Goal: Task Accomplishment & Management: Use online tool/utility

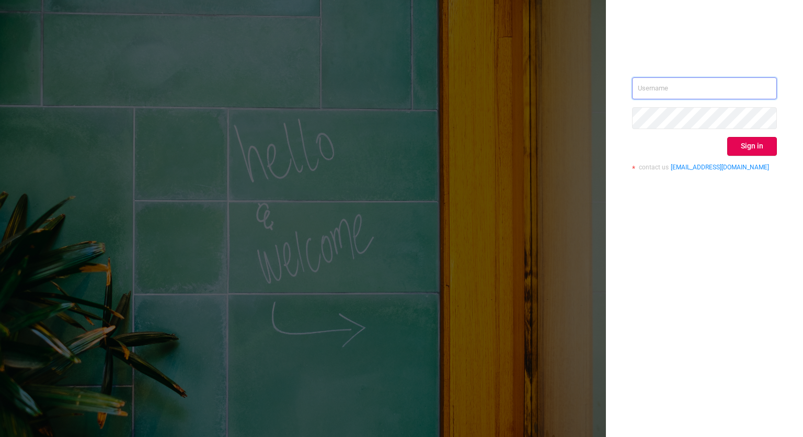
click at [696, 85] on input "text" at bounding box center [704, 88] width 145 height 22
type input "[EMAIL_ADDRESS][PERSON_NAME][DOMAIN_NAME]"
click at [760, 147] on button "Sign in" at bounding box center [752, 146] width 50 height 19
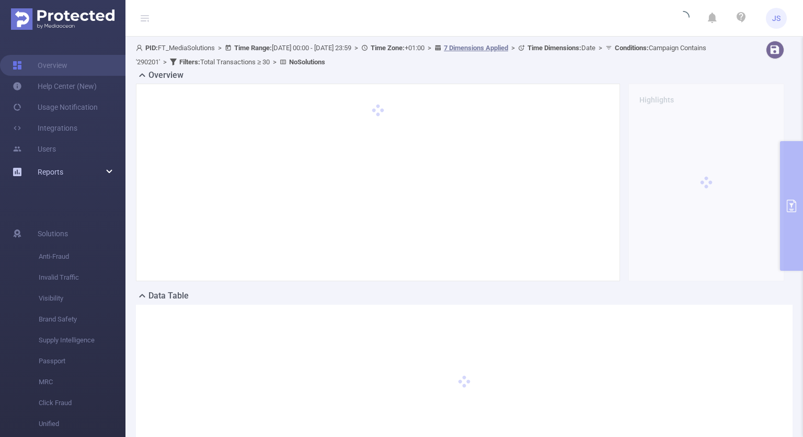
click at [46, 175] on span "Reports" at bounding box center [51, 172] width 26 height 8
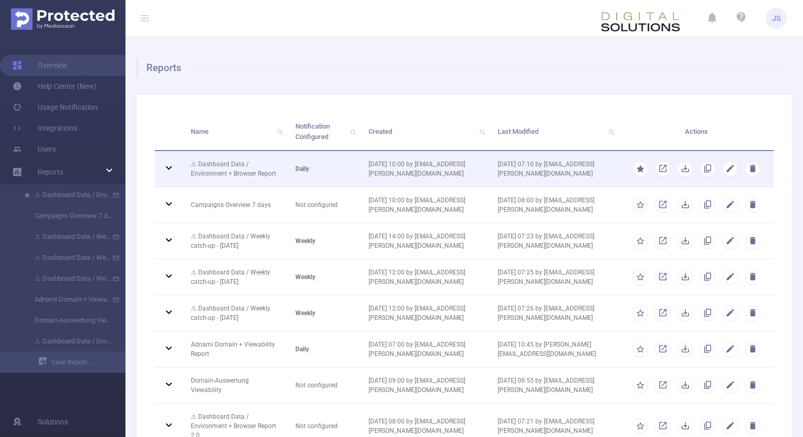
scroll to position [95, 0]
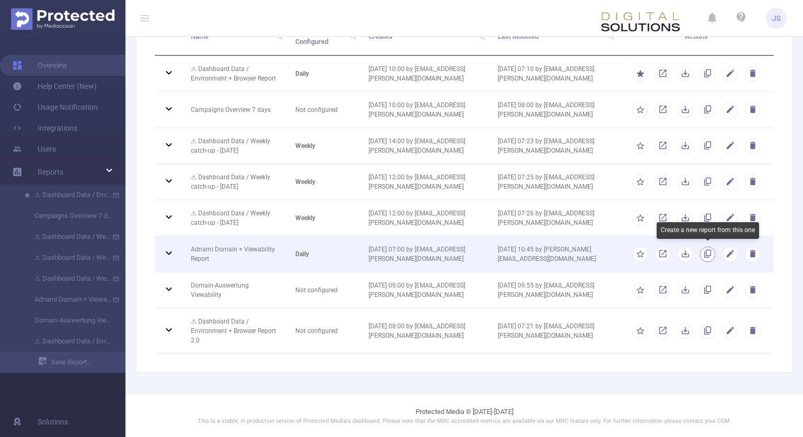
click at [706, 254] on button "button" at bounding box center [708, 254] width 16 height 16
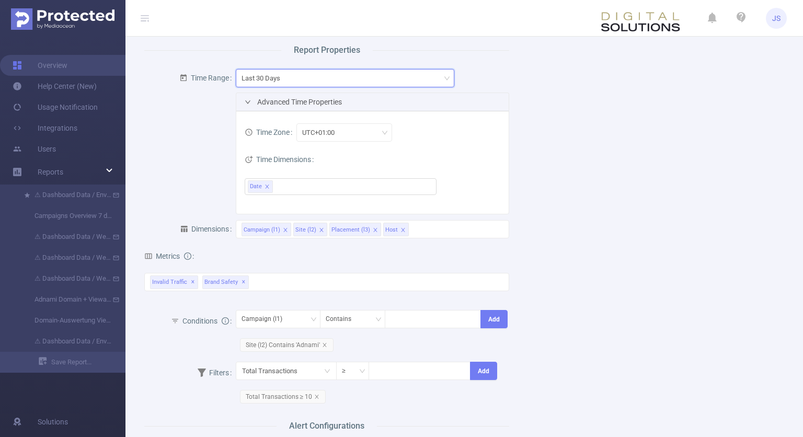
click at [409, 81] on div "Last 30 Days" at bounding box center [344, 77] width 207 height 17
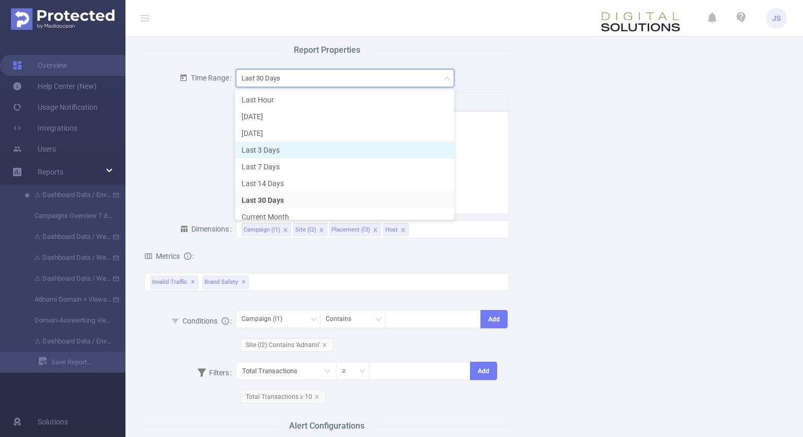
click at [289, 150] on li "Last 3 Days" at bounding box center [344, 150] width 219 height 17
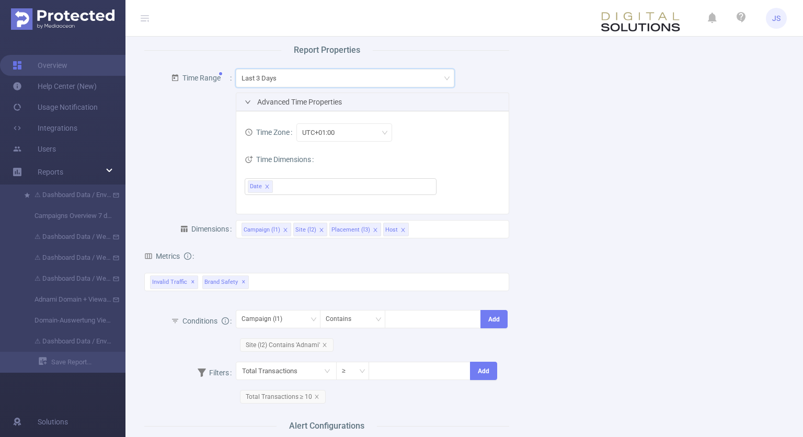
click at [502, 124] on div "Time Zone UTC+01:00 Time Dimensions Date" at bounding box center [372, 162] width 273 height 102
click at [322, 344] on icon "icon: close" at bounding box center [324, 344] width 5 height 5
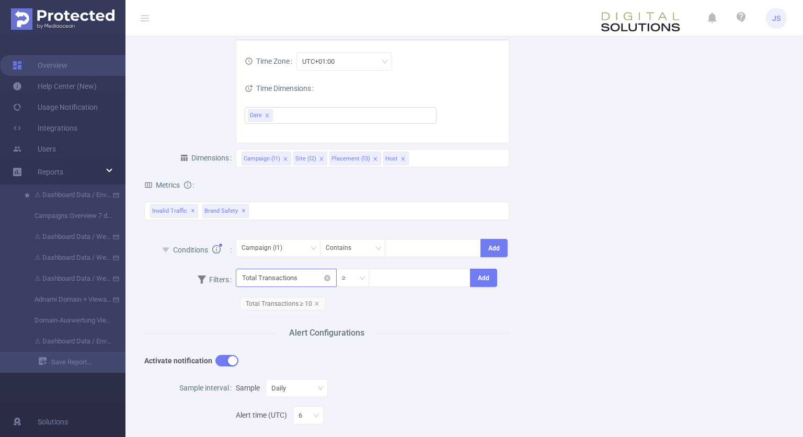
scroll to position [306, 0]
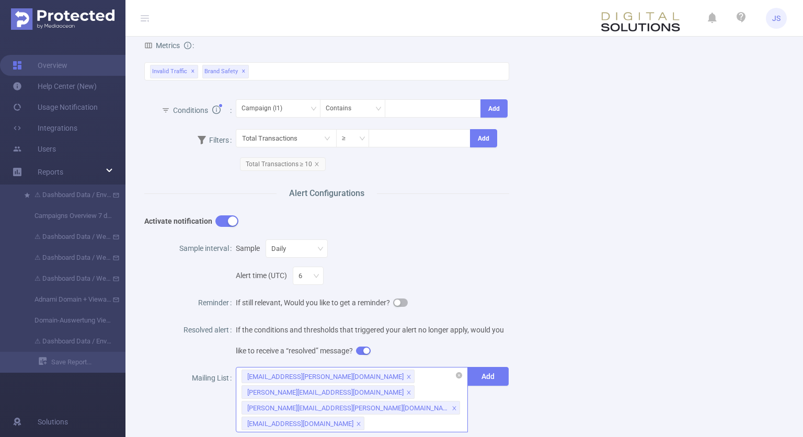
click at [407, 392] on icon "icon: close" at bounding box center [409, 392] width 4 height 4
click at [452, 390] on icon "icon: close" at bounding box center [454, 392] width 4 height 4
click at [361, 390] on icon "icon: close" at bounding box center [358, 392] width 5 height 5
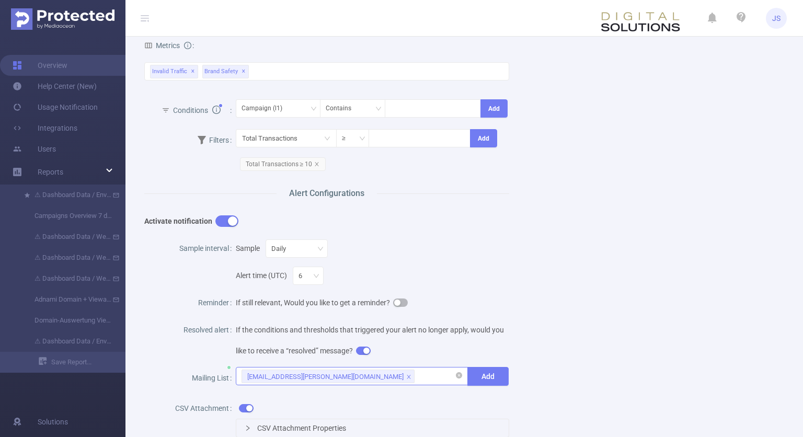
click at [470, 262] on div "Alert time (UTC) 6" at bounding box center [373, 272] width 274 height 27
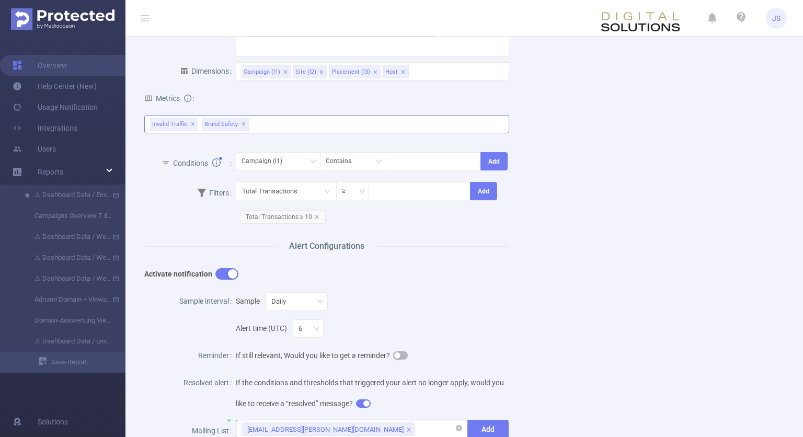
click at [274, 125] on div "Invalid Traffic ✕ Brand Safety ✕" at bounding box center [326, 124] width 365 height 18
click at [241, 124] on span "✕" at bounding box center [243, 124] width 4 height 13
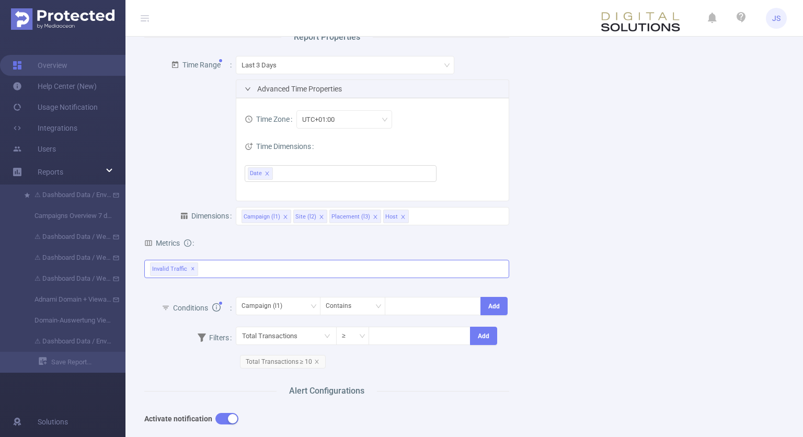
scroll to position [0, 0]
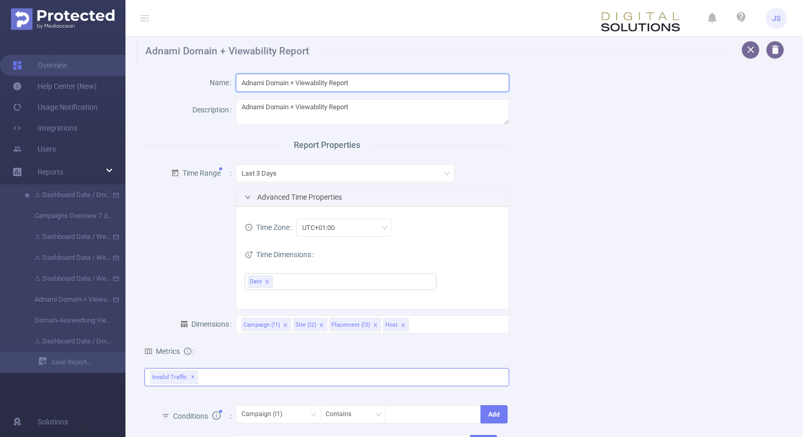
click at [294, 83] on input "Adnami Domain + Viewability Report" at bounding box center [373, 83] width 274 height 18
drag, startPoint x: 347, startPoint y: 84, endPoint x: 200, endPoint y: 88, distance: 147.9
click at [236, 88] on input "Adnami Domain + Viewability Report" at bounding box center [373, 83] width 274 height 18
type input "Test Report"
click at [704, 219] on div "Name Test Report Description Adnami Domain + Viewability Report Report Properti…" at bounding box center [460, 440] width 656 height 756
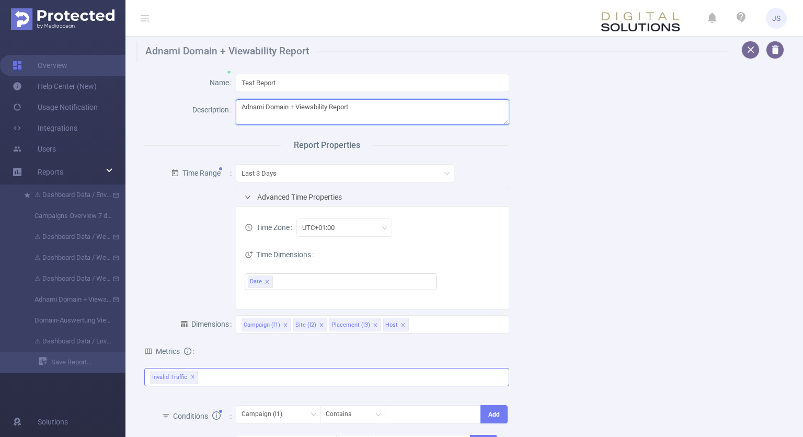
drag, startPoint x: 390, startPoint y: 117, endPoint x: 127, endPoint y: 111, distance: 262.4
click at [236, 111] on textarea "Adnami Domain + Viewability Report" at bounding box center [373, 112] width 274 height 26
type textarea "work in Progress"
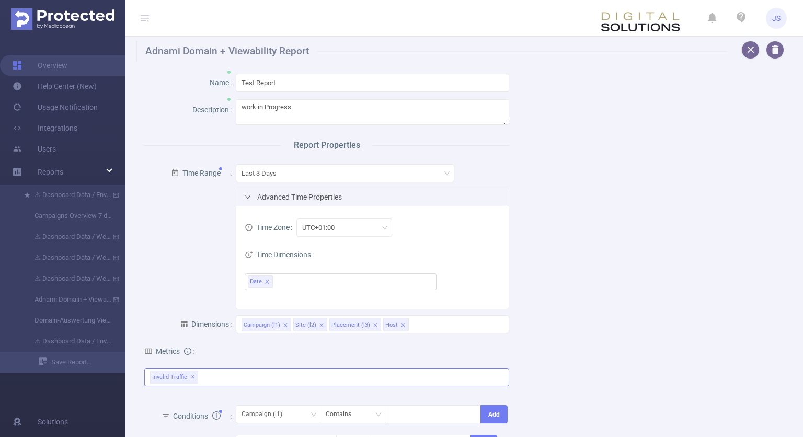
click at [647, 230] on div "Name Test Report Description work in Progress Report Properties Time Range Last…" at bounding box center [460, 440] width 656 height 756
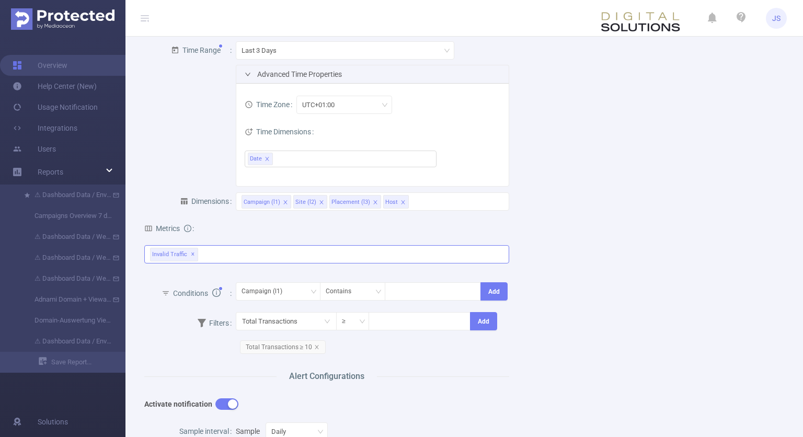
scroll to position [158, 0]
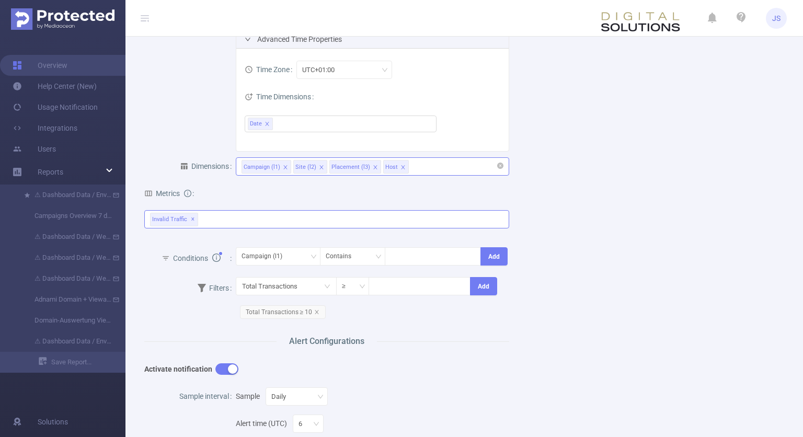
click at [437, 162] on div "Campaign (l1) Site (l2) Placement (l3) Host" at bounding box center [372, 166] width 262 height 17
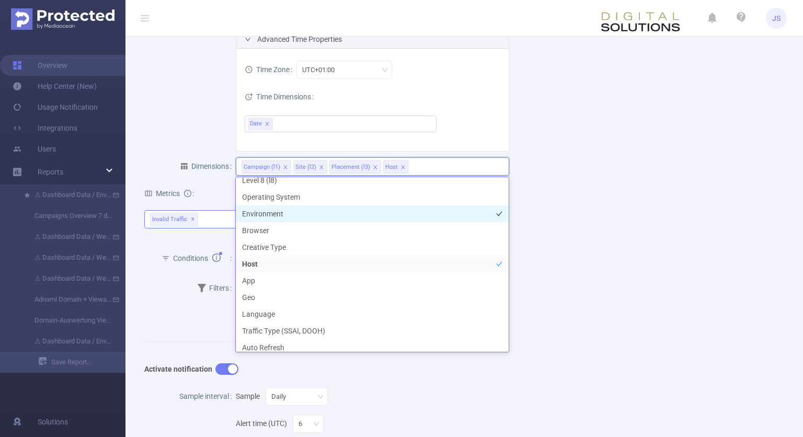
click at [271, 212] on li "Environment" at bounding box center [372, 213] width 273 height 17
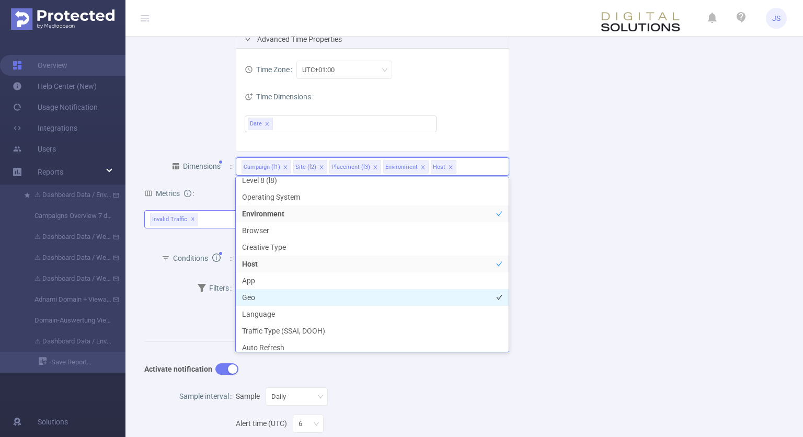
click at [252, 298] on li "Geo" at bounding box center [372, 297] width 273 height 17
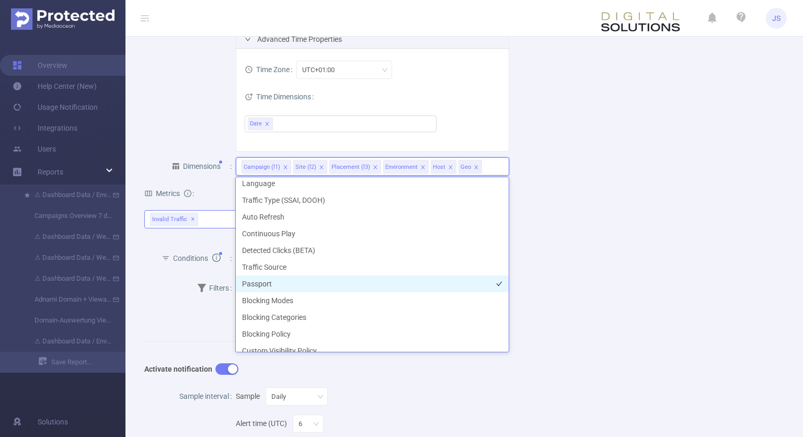
scroll to position [298, 0]
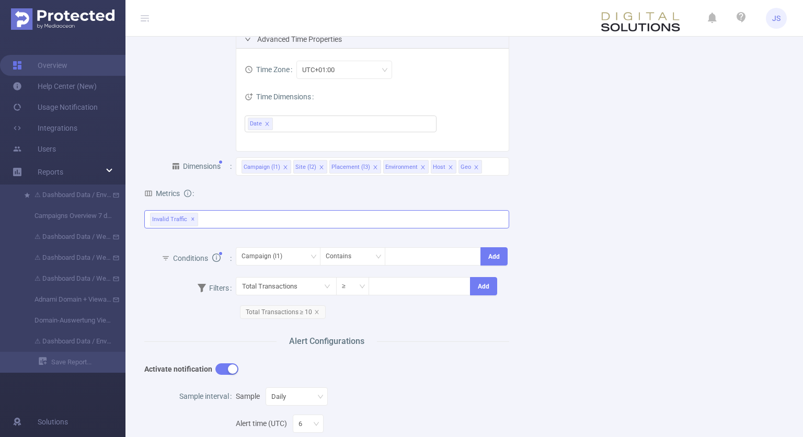
click at [620, 226] on div "Name Test Report Description work in Progress Report Properties Time Range Last…" at bounding box center [460, 282] width 656 height 756
click at [239, 222] on div "Invalid Traffic ✕ Anti-Fraud Invalid Traffic Visibility Brand Safety Supply Int…" at bounding box center [326, 219] width 365 height 18
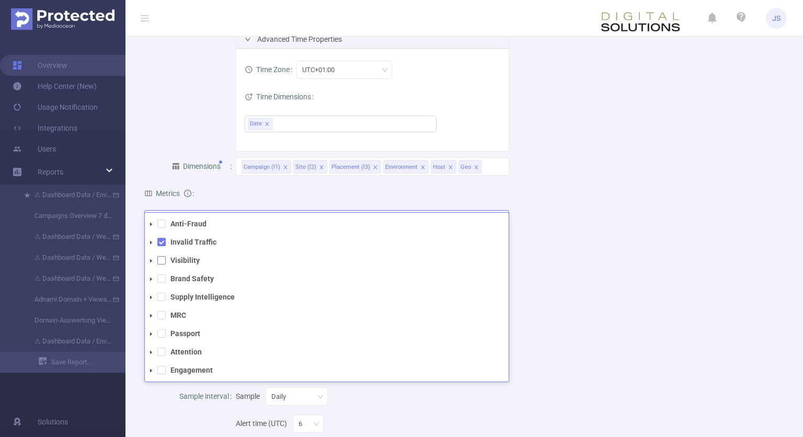
click at [160, 262] on span at bounding box center [161, 260] width 8 height 8
click at [152, 260] on icon "icon: caret-down" at bounding box center [150, 260] width 5 height 5
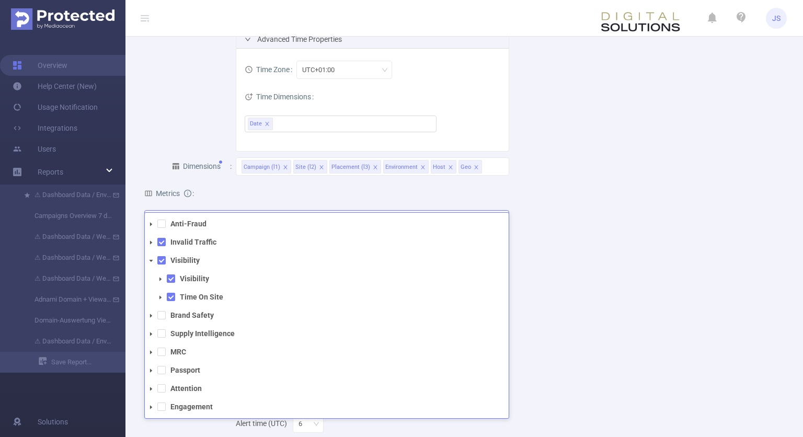
click at [152, 260] on icon "icon: caret-down" at bounding box center [150, 260] width 5 height 5
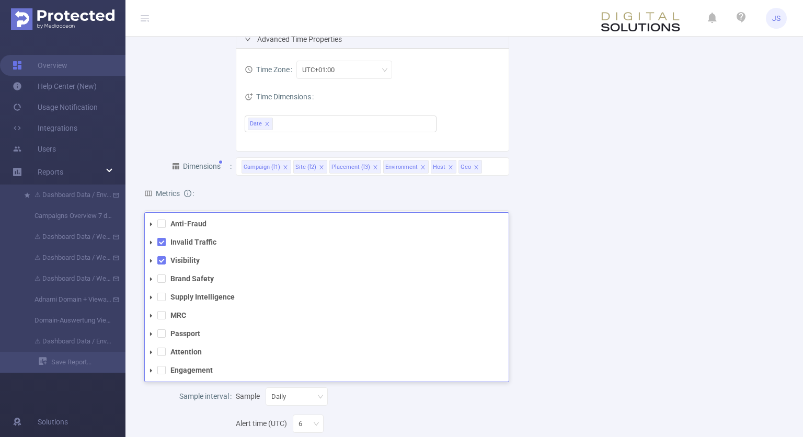
click at [636, 286] on div "Name Test Report Description work in Progress Report Properties Time Range Last…" at bounding box center [460, 282] width 656 height 756
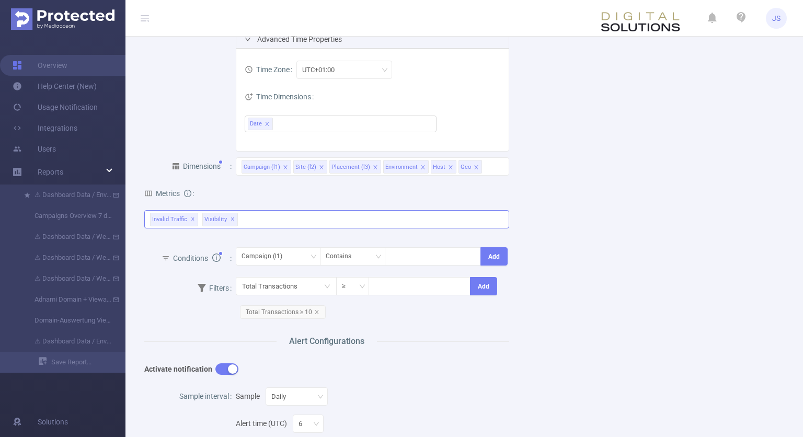
click at [192, 218] on span "✕" at bounding box center [193, 219] width 4 height 13
click at [143, 319] on div "Name Test Report Description work in Progress Report Properties Time Range Last…" at bounding box center [326, 277] width 373 height 731
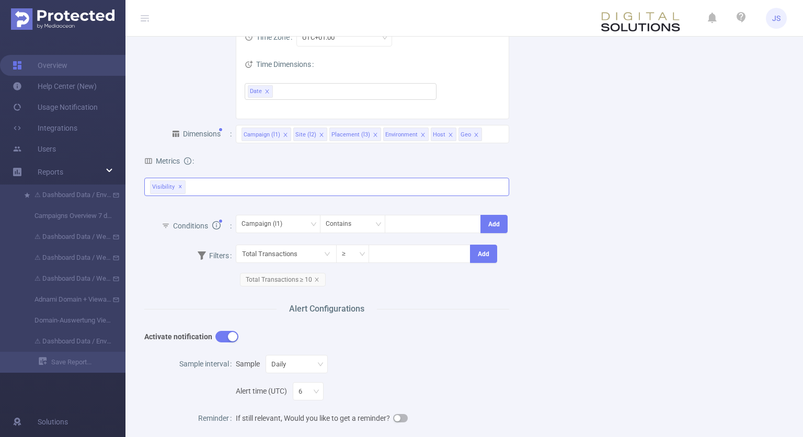
scroll to position [158, 0]
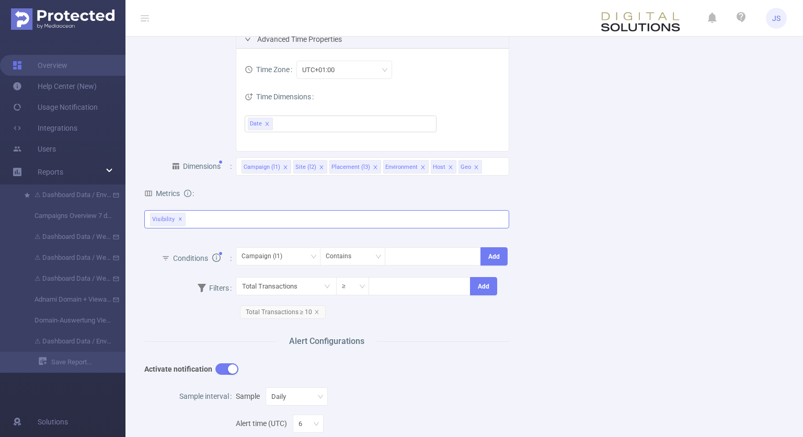
click at [224, 217] on div "Anti-Fraud Invalid Traffic Visibility Brand Safety Supply Intelligence MRC Pass…" at bounding box center [326, 219] width 365 height 18
click at [645, 280] on div "Name Test Report Description work in Progress Report Properties Time Range Last…" at bounding box center [460, 282] width 656 height 756
click at [645, 279] on div "Name Test Report Description work in Progress Report Properties Time Range Last…" at bounding box center [460, 282] width 656 height 756
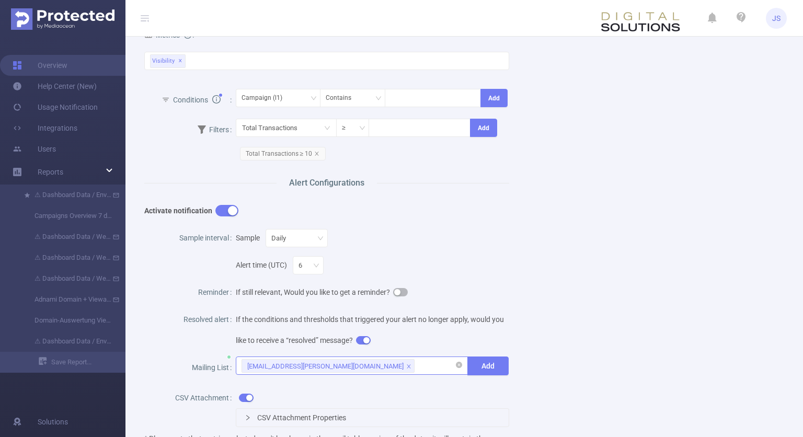
scroll to position [445, 0]
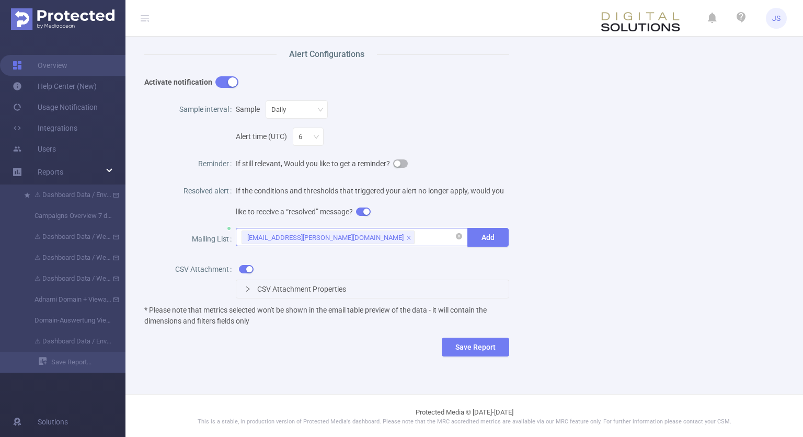
click at [287, 285] on span "CSV Attachment Properties" at bounding box center [301, 289] width 89 height 8
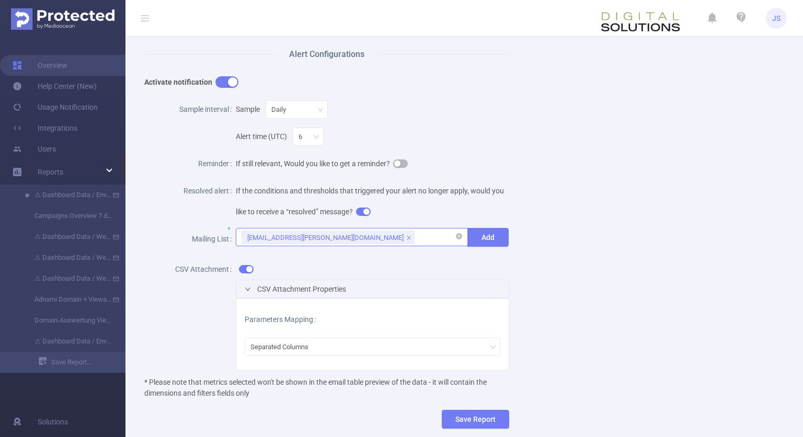
click at [287, 285] on span "CSV Attachment Properties" at bounding box center [301, 289] width 89 height 8
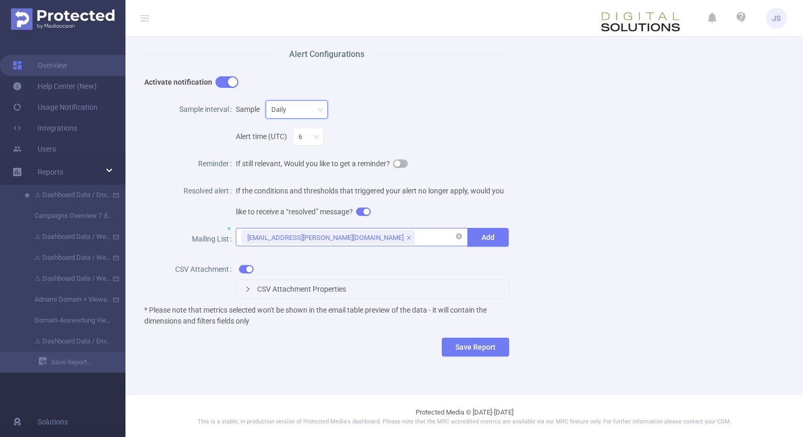
click at [311, 108] on div "Daily" at bounding box center [296, 109] width 51 height 17
click at [282, 126] on li "Hourly" at bounding box center [294, 130] width 68 height 17
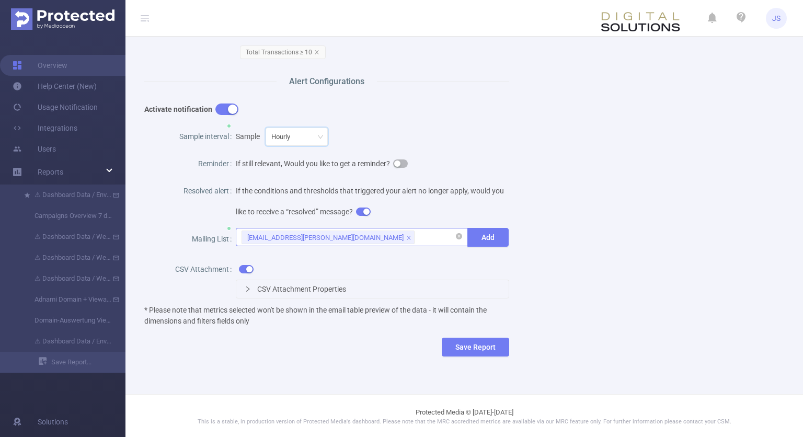
click at [371, 116] on div "Activate notification" at bounding box center [281, 109] width 274 height 21
click at [273, 187] on span "If the conditions and thresholds that triggered your alert no longer apply, wou…" at bounding box center [370, 201] width 268 height 29
click at [488, 342] on button "Save Report" at bounding box center [475, 347] width 67 height 19
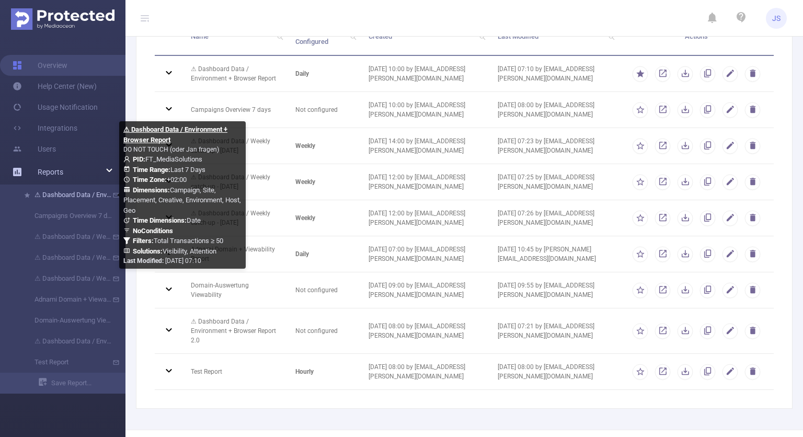
click at [69, 193] on link "⚠ Dashboard Data / Environment + Browser Report" at bounding box center [67, 194] width 92 height 21
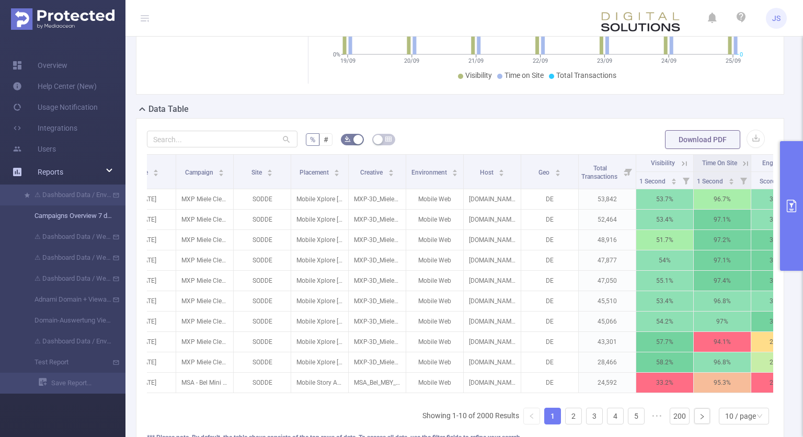
scroll to position [0, 29]
click at [51, 175] on span "Reports" at bounding box center [51, 172] width 26 height 8
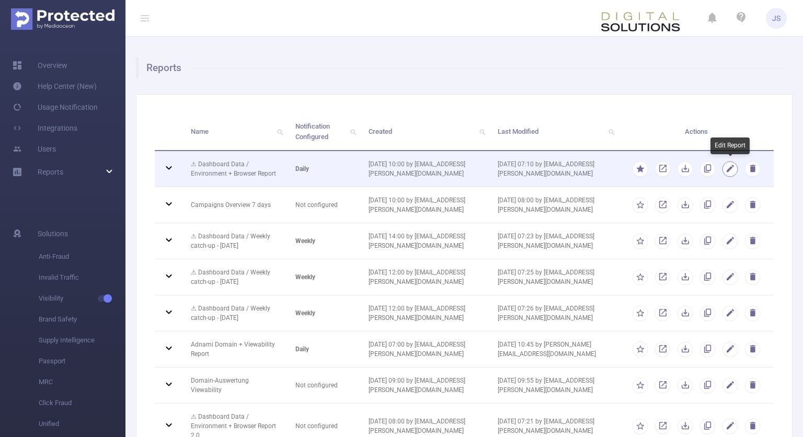
click at [730, 169] on button "button" at bounding box center [730, 169] width 16 height 16
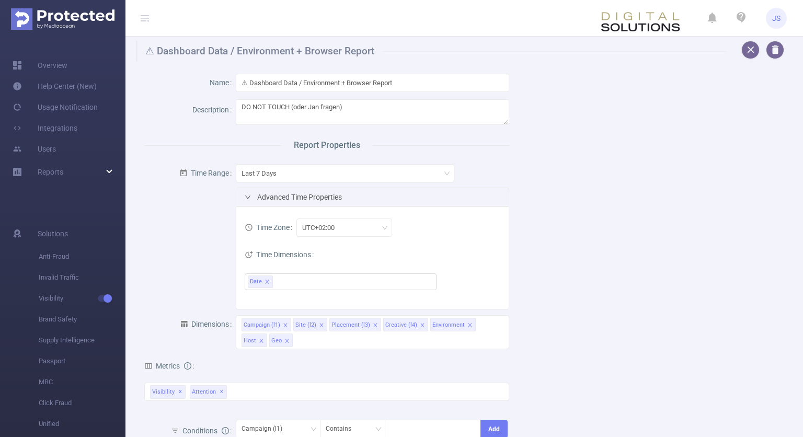
click at [26, 195] on ul "Overview Help Center (New) Usage Notification Integrations Users Reports ⚠ Dash…" at bounding box center [62, 120] width 125 height 166
